Goal: Information Seeking & Learning: Learn about a topic

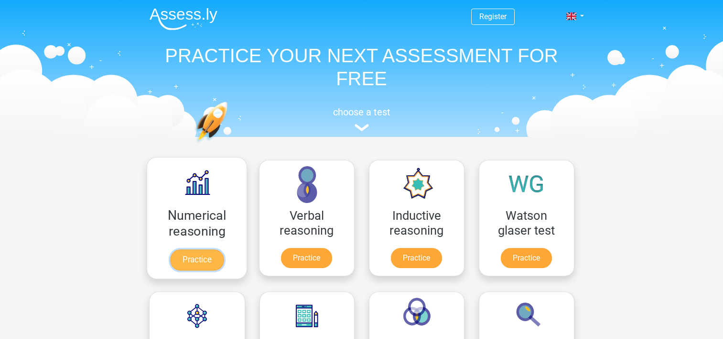
scroll to position [74, 0]
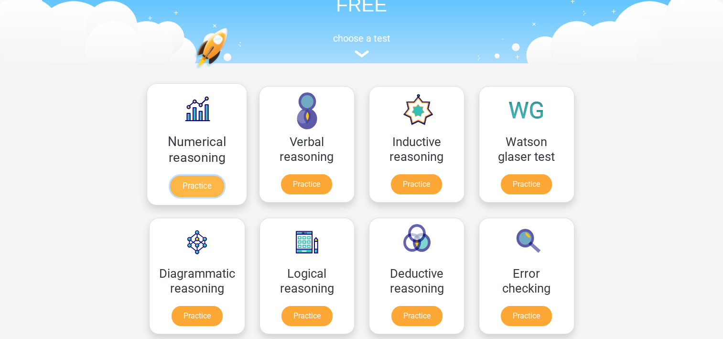
drag, startPoint x: 0, startPoint y: 0, endPoint x: 187, endPoint y: 190, distance: 266.8
click at [187, 190] on link "Practice" at bounding box center [197, 185] width 54 height 21
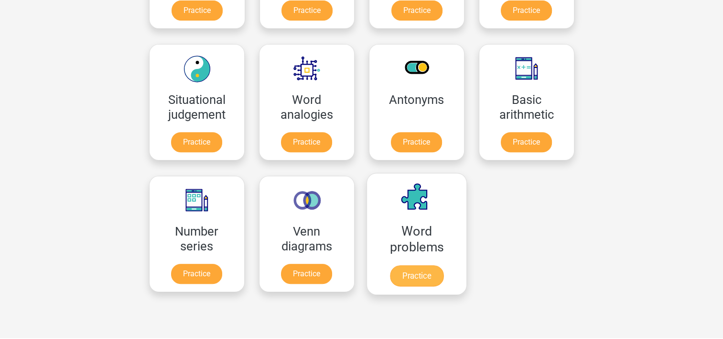
scroll to position [378, 0]
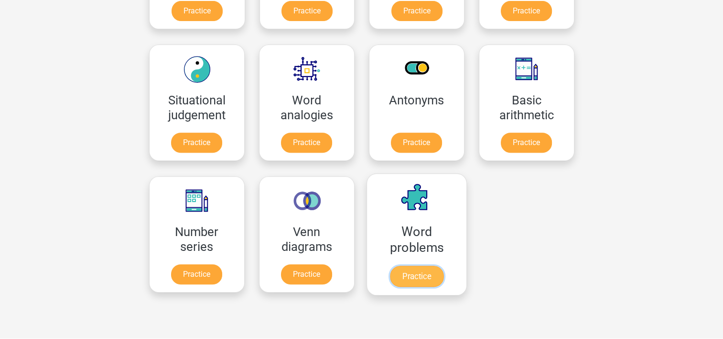
click at [426, 273] on link "Practice" at bounding box center [417, 275] width 54 height 21
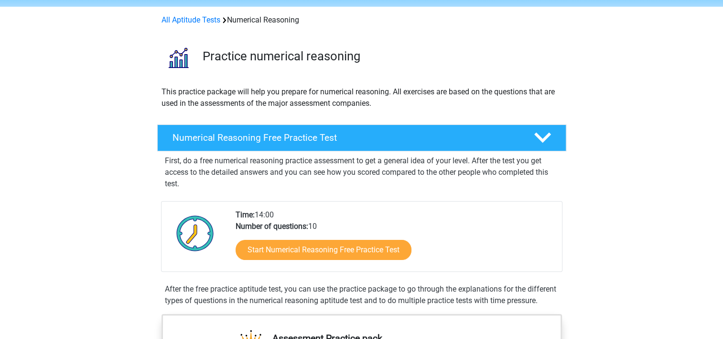
scroll to position [28, 0]
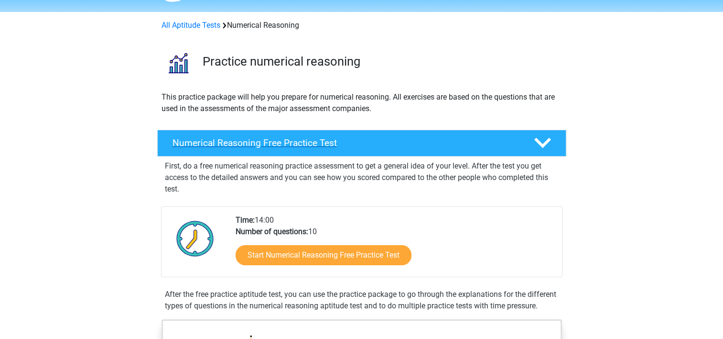
click at [466, 141] on h4 "Numerical Reasoning Free Practice Test" at bounding box center [346, 142] width 346 height 11
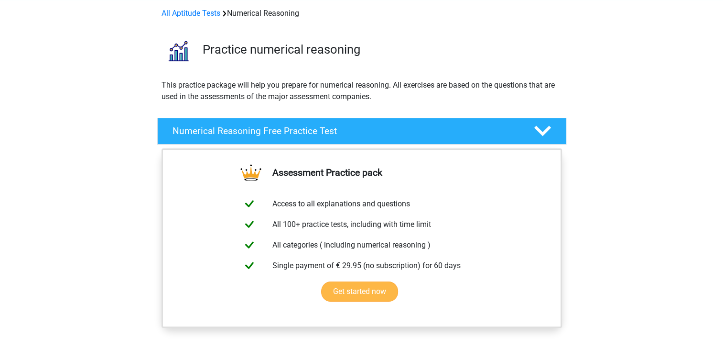
scroll to position [0, 0]
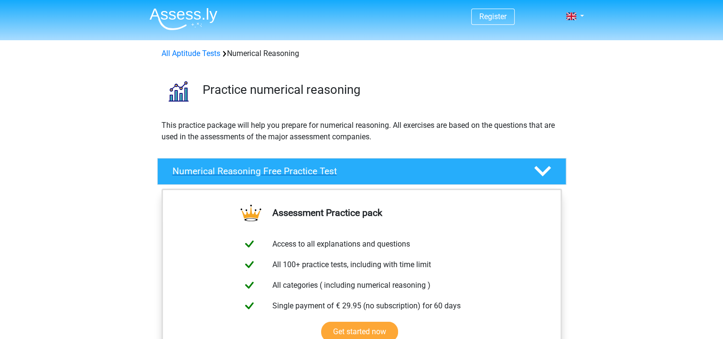
click at [296, 179] on div "Numerical Reasoning Free Practice Test" at bounding box center [361, 171] width 409 height 27
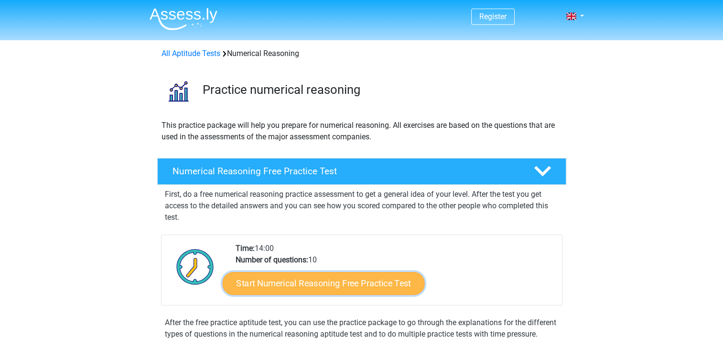
click at [361, 284] on link "Start Numerical Reasoning Free Practice Test" at bounding box center [323, 282] width 202 height 23
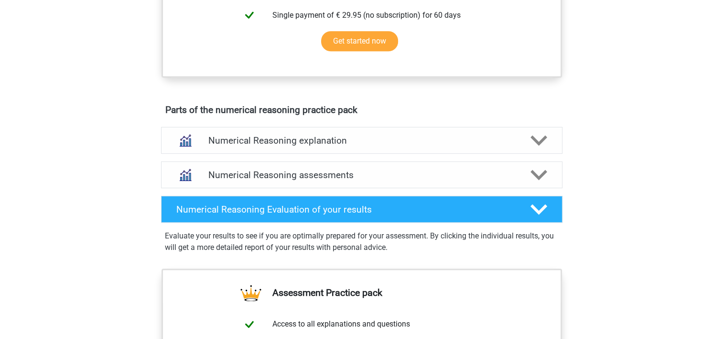
scroll to position [451, 0]
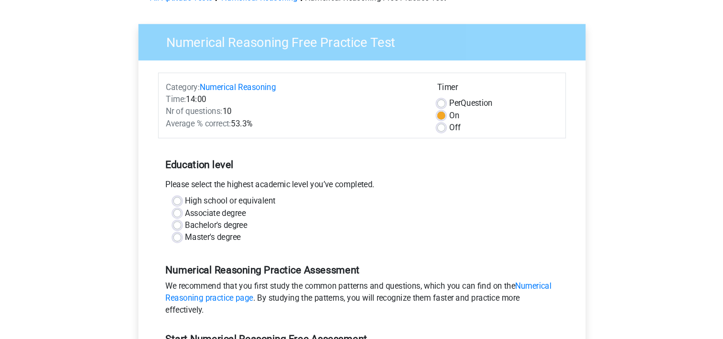
scroll to position [44, 0]
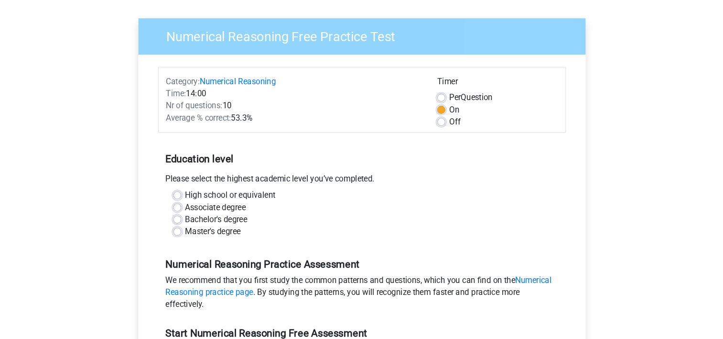
click at [213, 231] on label "Master's degree" at bounding box center [221, 236] width 53 height 11
click at [191, 231] on input "Master's degree" at bounding box center [187, 236] width 8 height 10
radio input "true"
click at [213, 231] on label "Master's degree" at bounding box center [221, 236] width 53 height 11
click at [191, 231] on input "Master's degree" at bounding box center [187, 236] width 8 height 10
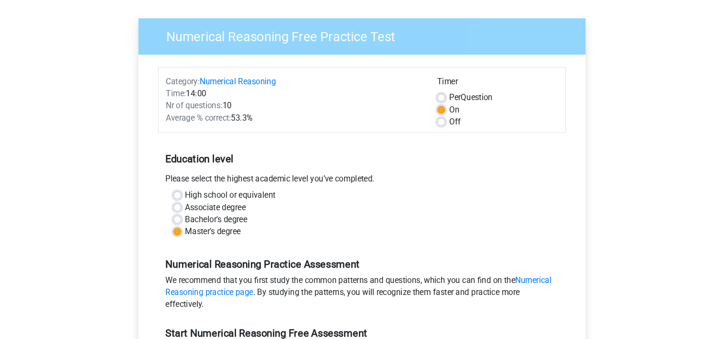
click at [336, 233] on div "Master's degree" at bounding box center [362, 236] width 358 height 11
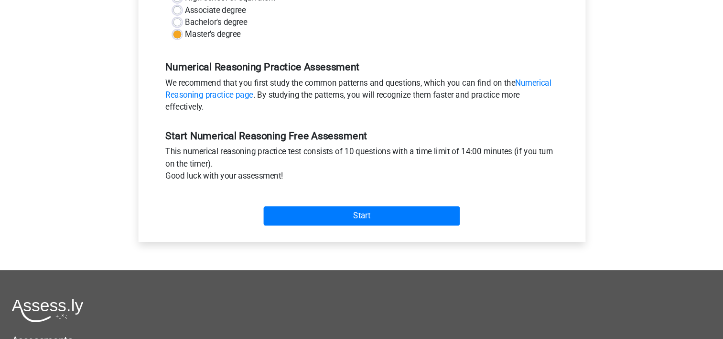
scroll to position [230, 0]
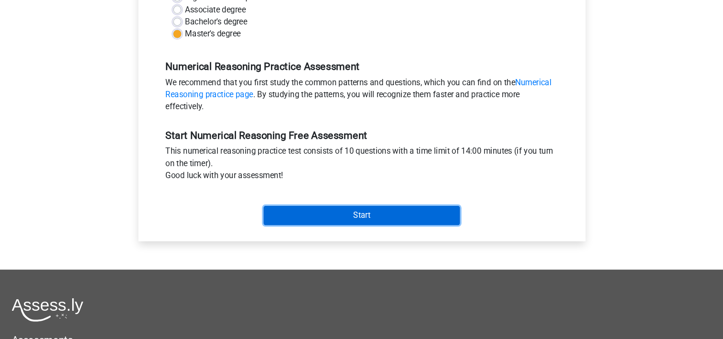
click at [367, 224] on input "Start" at bounding box center [362, 221] width 186 height 18
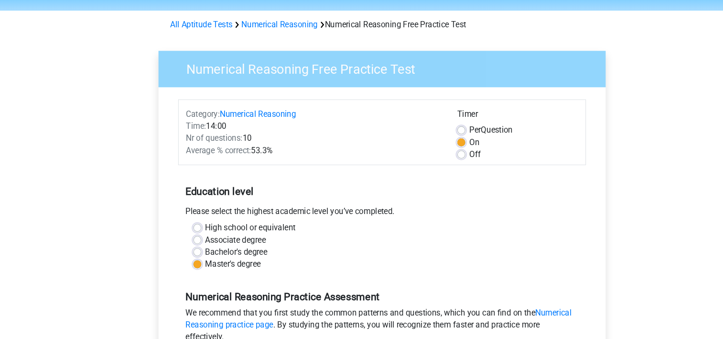
scroll to position [15, 0]
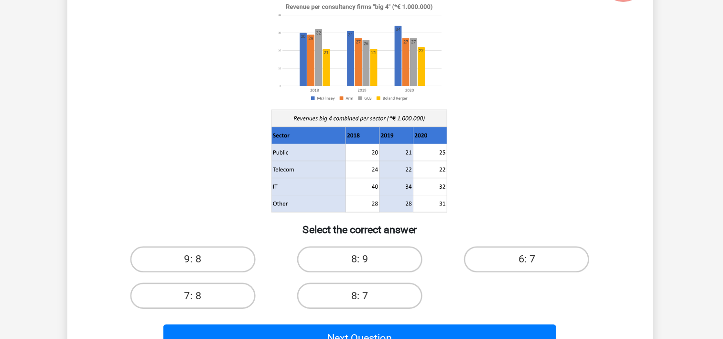
scroll to position [1, 0]
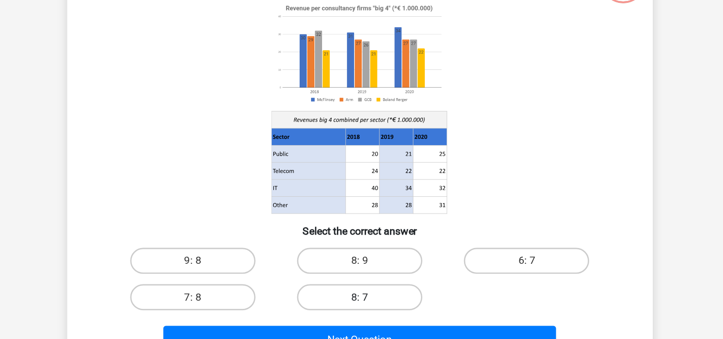
click at [381, 299] on label "8: 7" at bounding box center [362, 304] width 92 height 19
click at [368, 305] on input "8: 7" at bounding box center [364, 308] width 6 height 6
radio input "true"
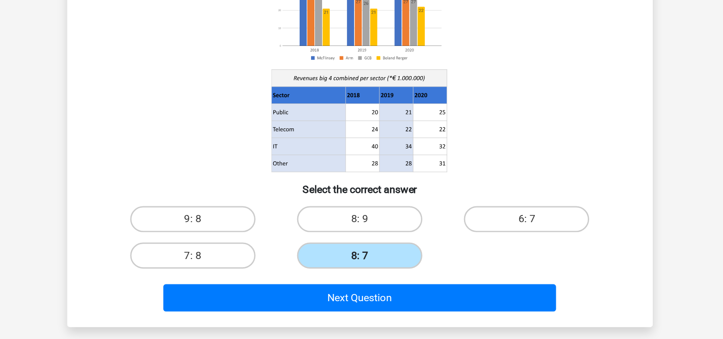
scroll to position [30, 0]
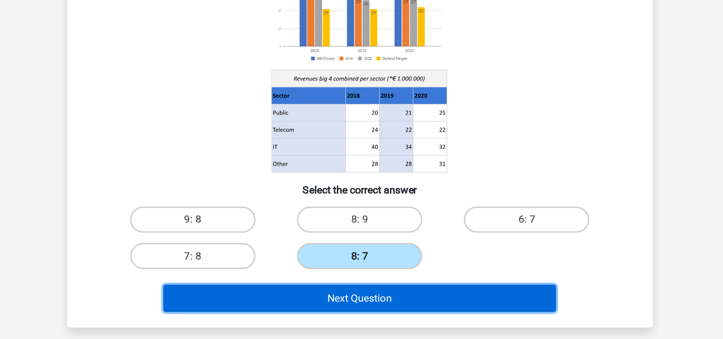
click at [381, 300] on button "Next Question" at bounding box center [361, 307] width 289 height 20
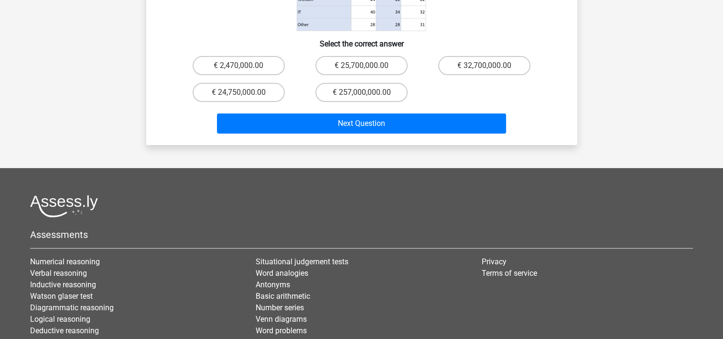
scroll to position [242, 0]
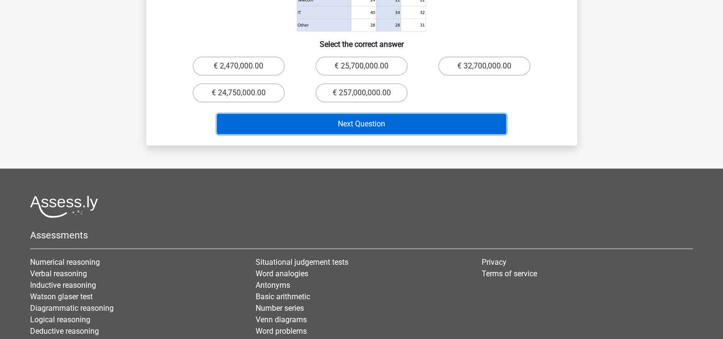
click at [433, 114] on button "Next Question" at bounding box center [361, 124] width 289 height 20
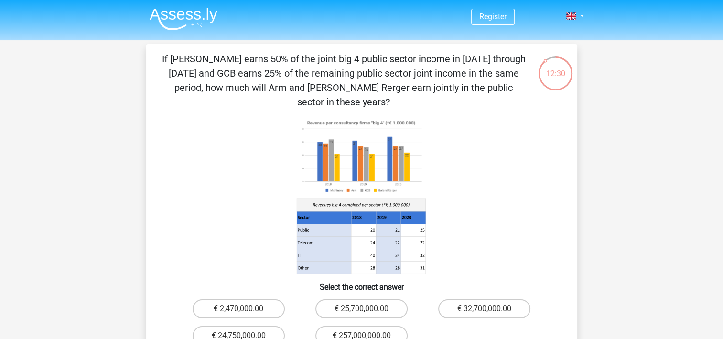
scroll to position [54, 0]
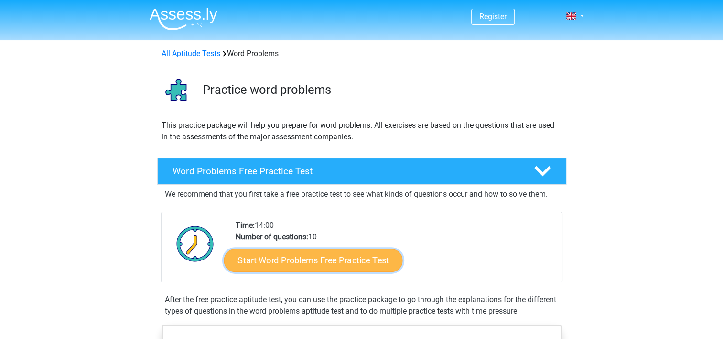
click at [350, 258] on link "Start Word Problems Free Practice Test" at bounding box center [313, 259] width 179 height 23
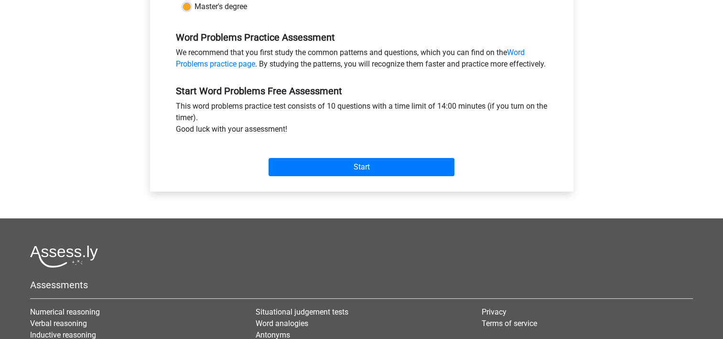
scroll to position [276, 0]
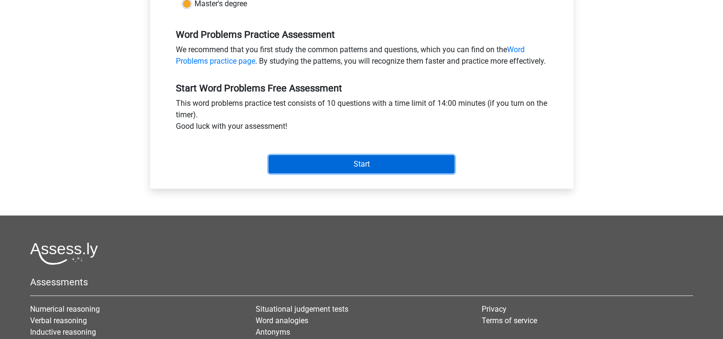
click at [388, 167] on input "Start" at bounding box center [362, 164] width 186 height 18
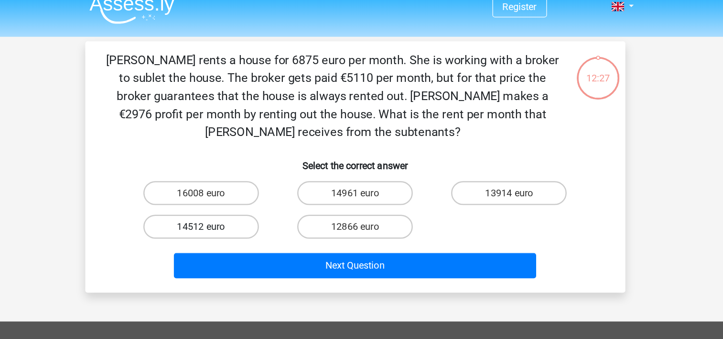
click at [269, 191] on label "14512 euro" at bounding box center [239, 191] width 92 height 19
click at [245, 192] on input "14512 euro" at bounding box center [242, 195] width 6 height 6
radio input "true"
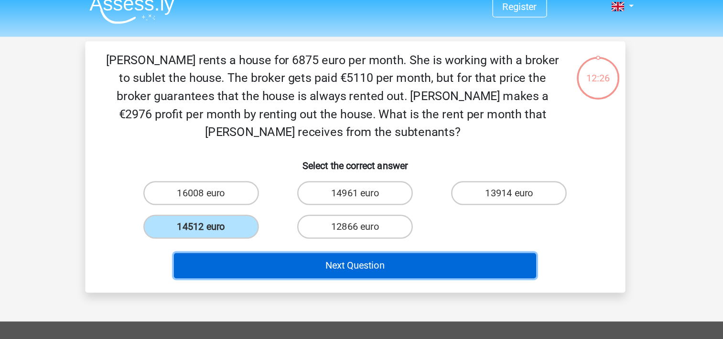
click at [327, 224] on button "Next Question" at bounding box center [361, 223] width 289 height 20
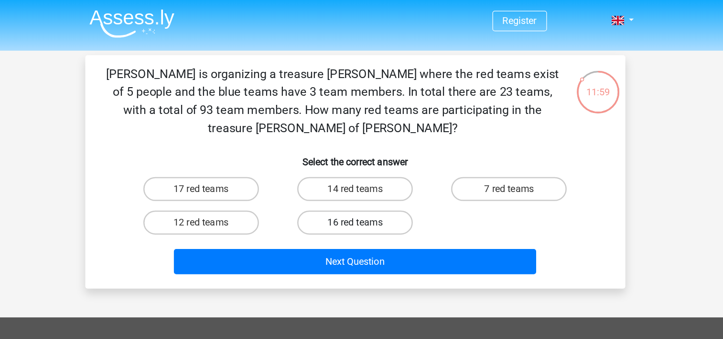
click at [384, 168] on label "16 red teams" at bounding box center [362, 177] width 92 height 19
click at [368, 177] on input "16 red teams" at bounding box center [364, 180] width 6 height 6
radio input "true"
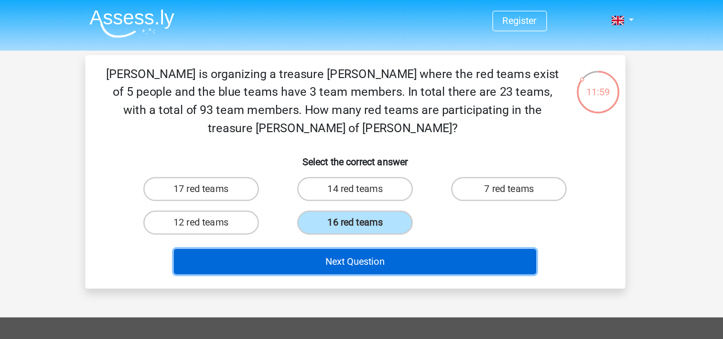
click at [415, 201] on button "Next Question" at bounding box center [361, 208] width 289 height 20
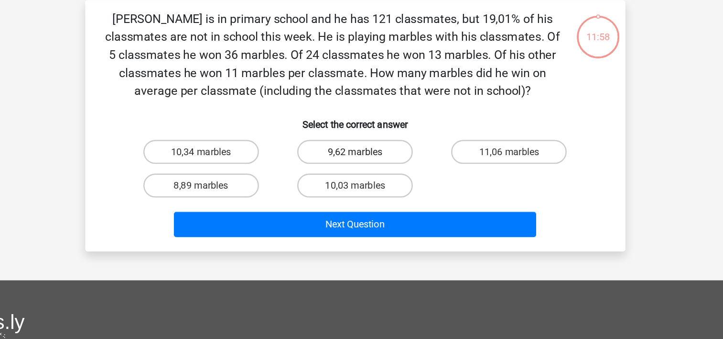
click at [386, 164] on label "9,62 marbles" at bounding box center [362, 164] width 92 height 19
click at [368, 165] on input "9,62 marbles" at bounding box center [364, 168] width 6 height 6
radio input "true"
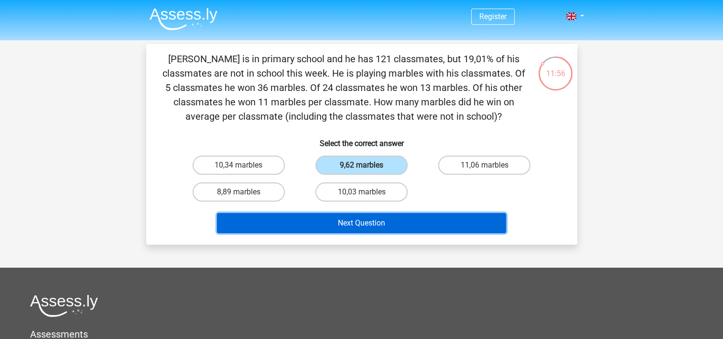
click at [407, 222] on button "Next Question" at bounding box center [361, 223] width 289 height 20
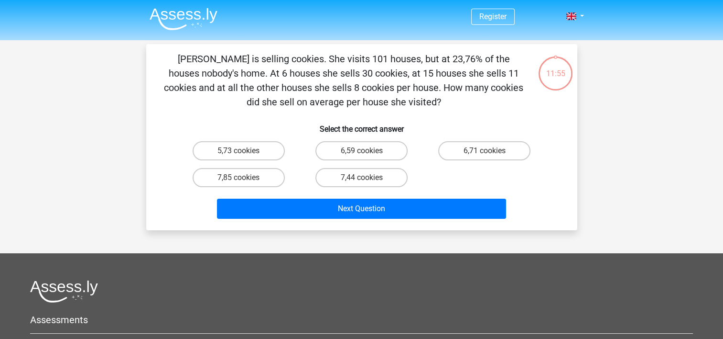
scroll to position [44, 0]
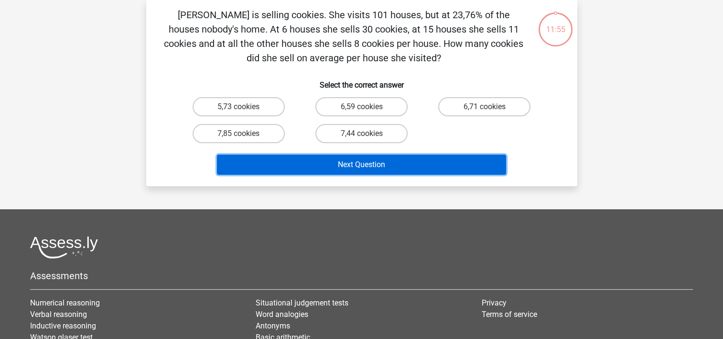
click at [336, 162] on button "Next Question" at bounding box center [361, 164] width 289 height 20
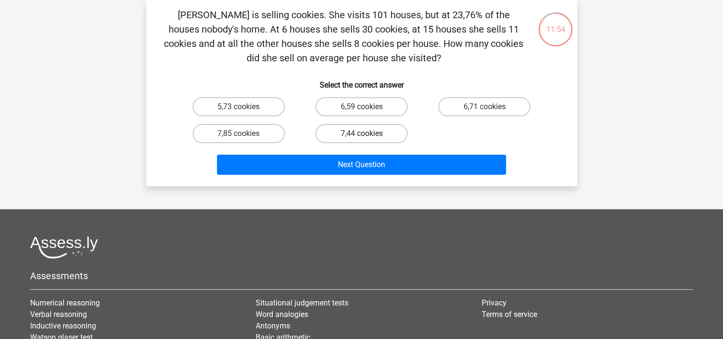
click at [349, 138] on label "7,44 cookies" at bounding box center [362, 133] width 92 height 19
click at [361, 138] on input "7,44 cookies" at bounding box center [364, 136] width 6 height 6
radio input "true"
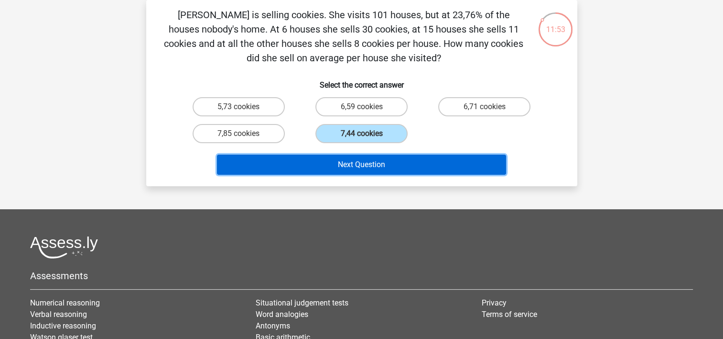
click at [358, 155] on button "Next Question" at bounding box center [361, 164] width 289 height 20
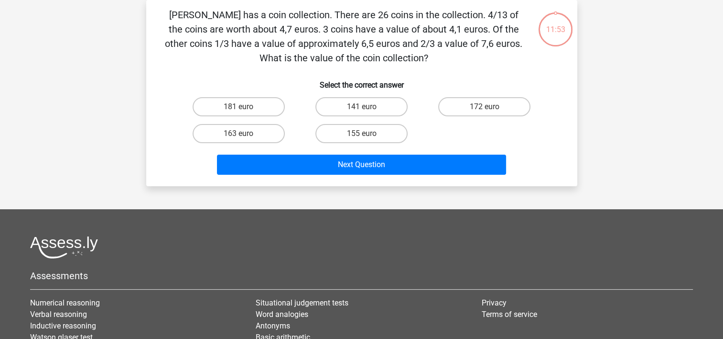
click at [405, 119] on div "141 euro" at bounding box center [361, 106] width 123 height 27
click at [363, 97] on div "141 euro" at bounding box center [361, 106] width 123 height 27
click at [363, 106] on label "141 euro" at bounding box center [362, 106] width 92 height 19
click at [363, 107] on input "141 euro" at bounding box center [364, 110] width 6 height 6
radio input "true"
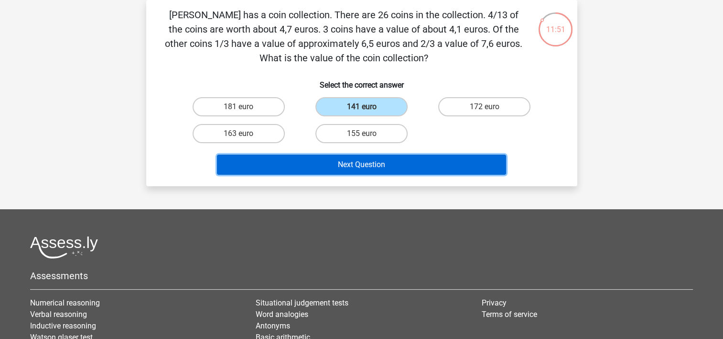
click at [383, 162] on button "Next Question" at bounding box center [361, 164] width 289 height 20
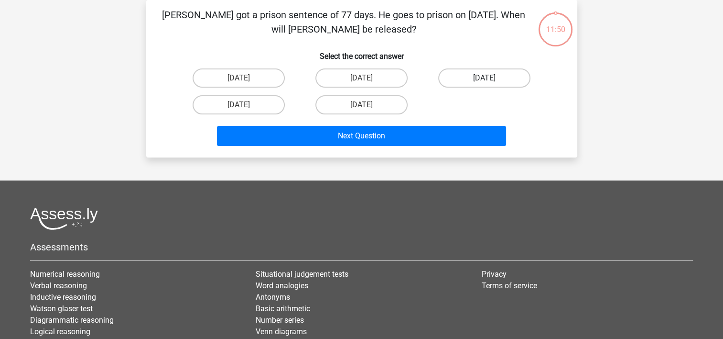
drag, startPoint x: 467, startPoint y: 88, endPoint x: 479, endPoint y: 77, distance: 16.3
click at [479, 77] on div "August 5" at bounding box center [484, 78] width 123 height 27
click at [479, 77] on label "August 5" at bounding box center [484, 77] width 92 height 19
click at [485, 78] on input "August 5" at bounding box center [488, 81] width 6 height 6
radio input "true"
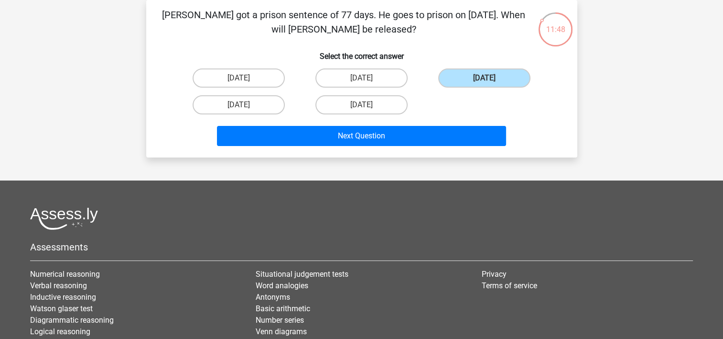
scroll to position [0, 0]
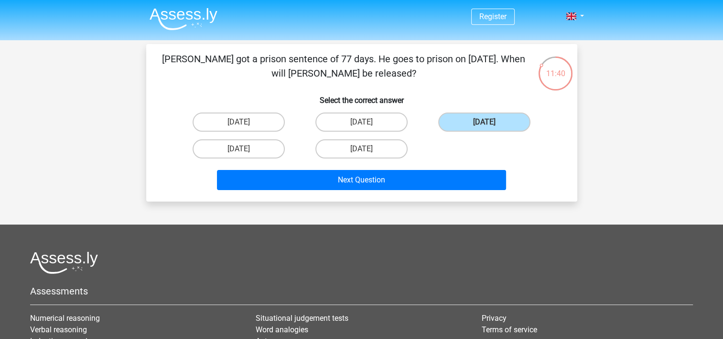
click at [449, 100] on h6 "Select the correct answer" at bounding box center [362, 96] width 401 height 17
click at [273, 119] on label "August 13" at bounding box center [239, 121] width 92 height 19
click at [245, 122] on input "August 13" at bounding box center [242, 125] width 6 height 6
radio input "true"
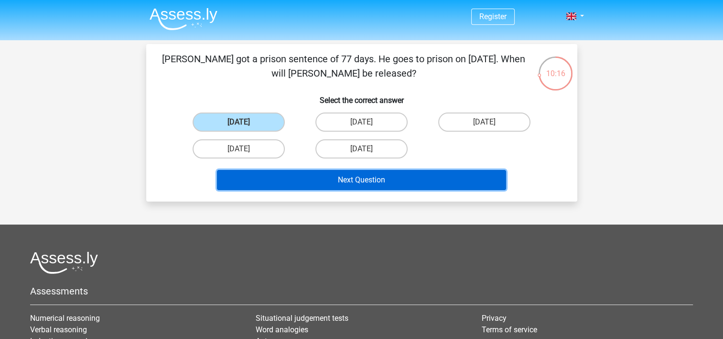
click at [341, 179] on button "Next Question" at bounding box center [361, 180] width 289 height 20
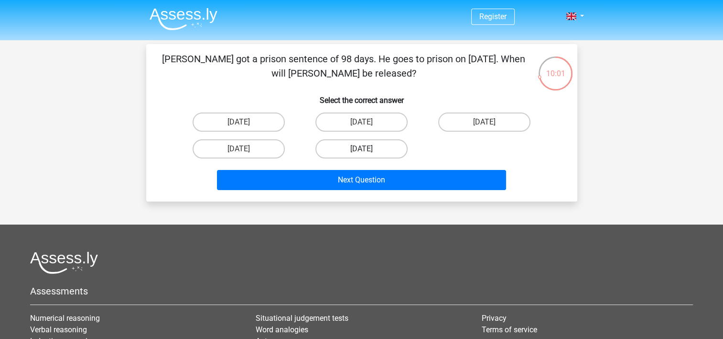
click at [350, 147] on label "August 22" at bounding box center [362, 148] width 92 height 19
click at [361, 149] on input "August 22" at bounding box center [364, 152] width 6 height 6
radio input "true"
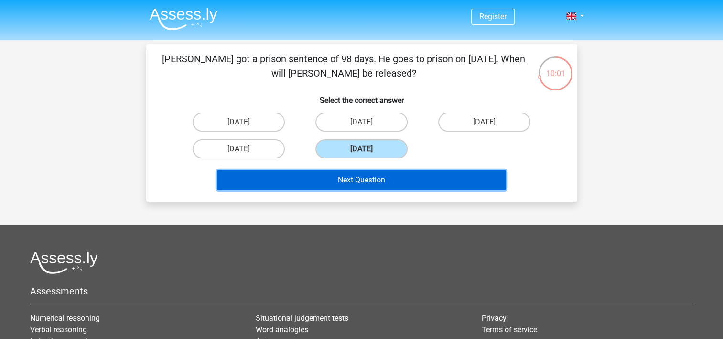
click at [372, 177] on button "Next Question" at bounding box center [361, 180] width 289 height 20
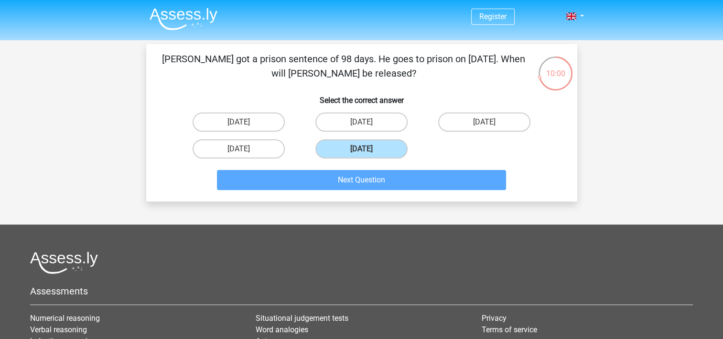
scroll to position [44, 0]
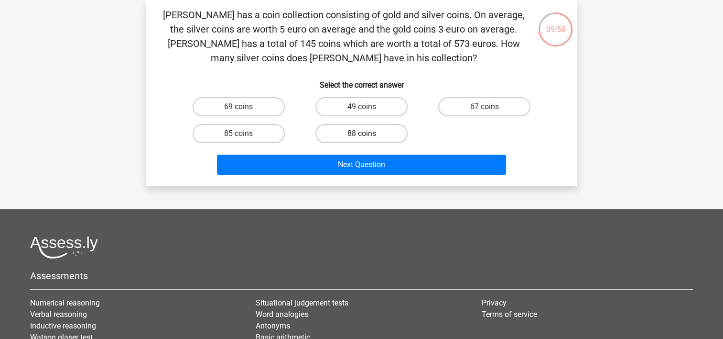
click at [371, 134] on label "88 coins" at bounding box center [362, 133] width 92 height 19
click at [368, 134] on input "88 coins" at bounding box center [364, 136] width 6 height 6
radio input "true"
click at [398, 152] on div "Next Question" at bounding box center [362, 163] width 401 height 32
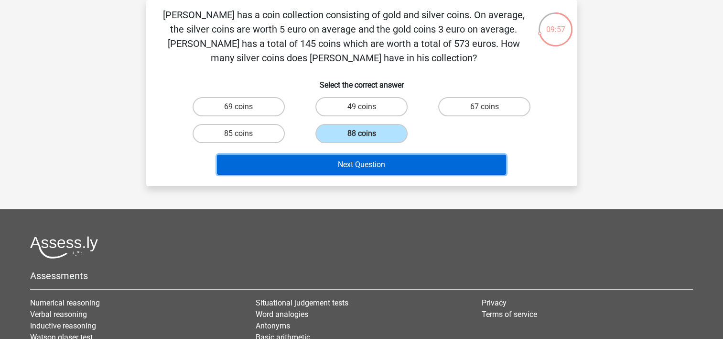
click at [406, 166] on button "Next Question" at bounding box center [361, 164] width 289 height 20
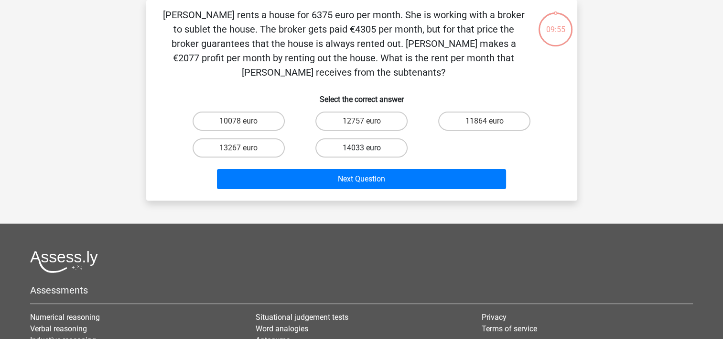
click at [379, 145] on label "14033 euro" at bounding box center [362, 147] width 92 height 19
click at [368, 148] on input "14033 euro" at bounding box center [364, 151] width 6 height 6
radio input "true"
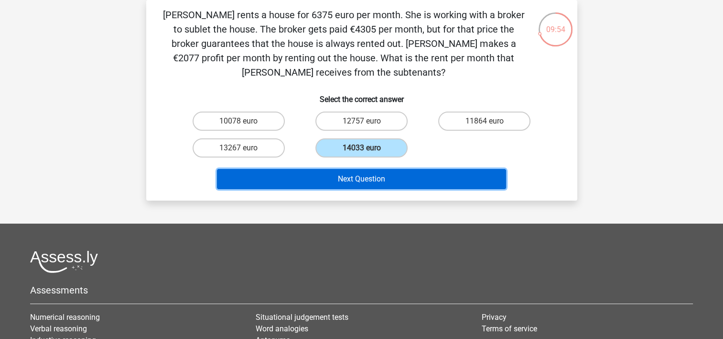
click at [393, 173] on button "Next Question" at bounding box center [361, 179] width 289 height 20
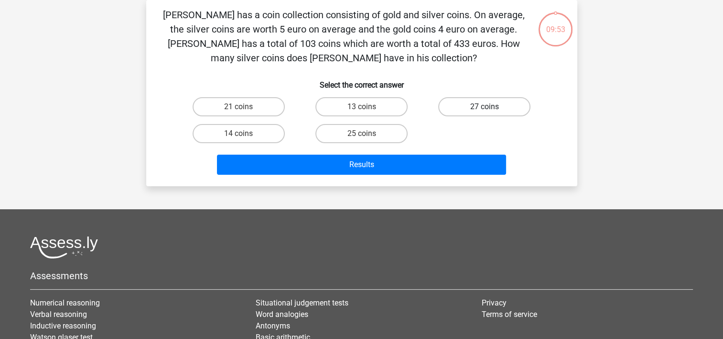
click at [482, 108] on label "27 coins" at bounding box center [484, 106] width 92 height 19
click at [485, 108] on input "27 coins" at bounding box center [488, 110] width 6 height 6
radio input "true"
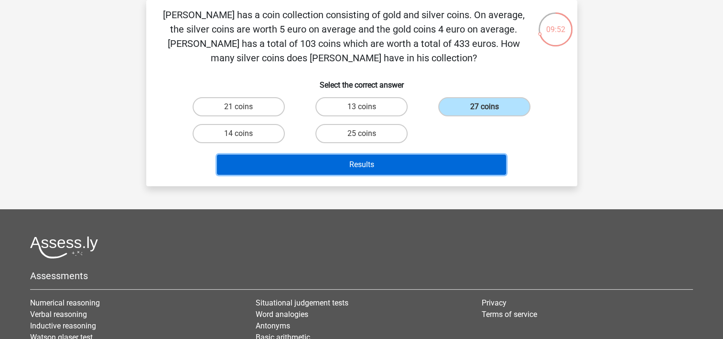
click at [446, 161] on button "Results" at bounding box center [361, 164] width 289 height 20
